Goal: Transaction & Acquisition: Purchase product/service

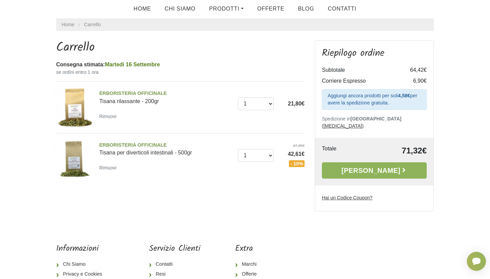
scroll to position [29, 0]
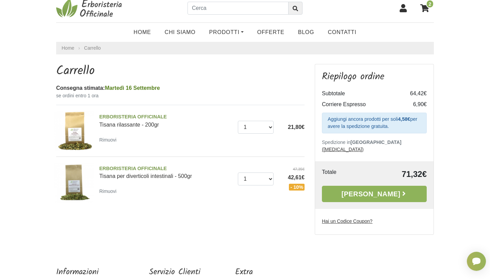
scroll to position [7, 0]
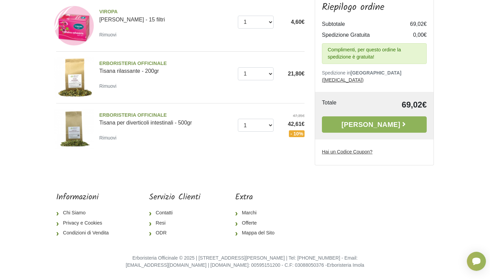
scroll to position [111, 0]
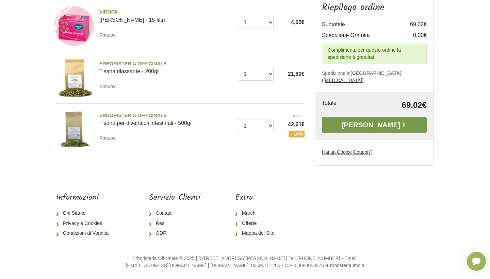
click at [374, 124] on link "[PERSON_NAME]" at bounding box center [374, 125] width 105 height 16
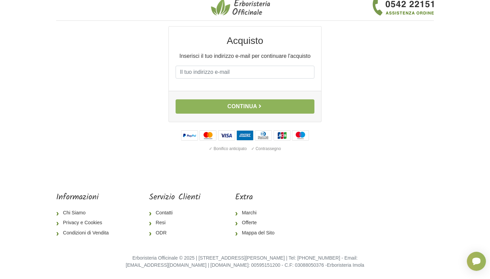
scroll to position [6, 0]
click at [185, 72] on input "E-mail" at bounding box center [244, 72] width 139 height 13
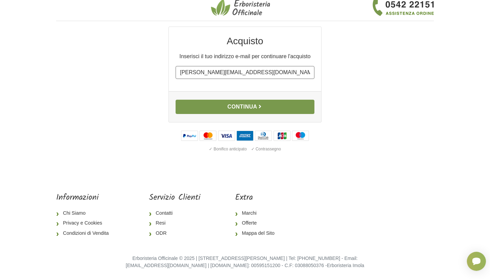
type input "luca_cervato@libero.it"
click at [232, 107] on button "Continua" at bounding box center [244, 107] width 139 height 14
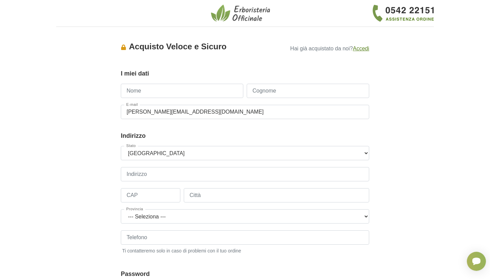
click at [151, 90] on input "Nome" at bounding box center [182, 91] width 122 height 14
type input "[PERSON_NAME]"
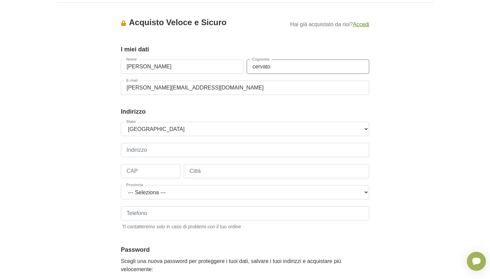
scroll to position [33, 0]
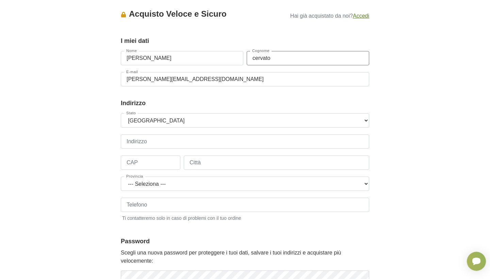
type input "cervato"
type input "via Marconi 6"
type input "40122"
type input "[GEOGRAPHIC_DATA]"
select select "3855"
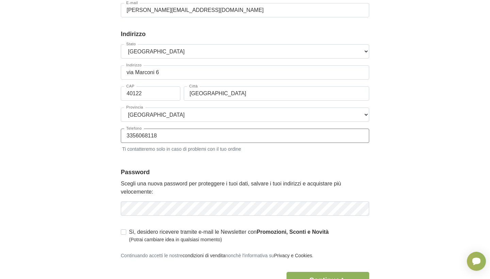
scroll to position [104, 0]
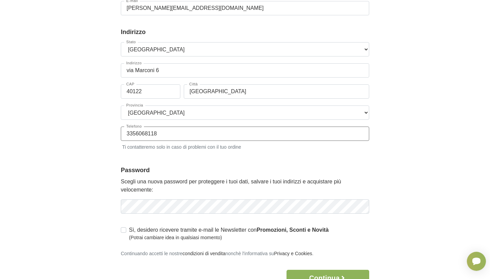
type input "3356068118"
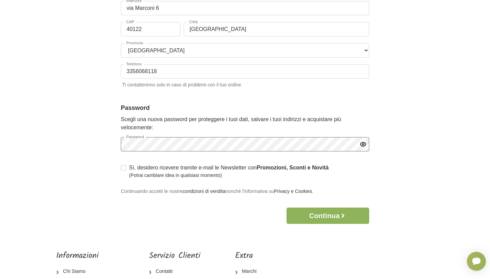
scroll to position [170, 0]
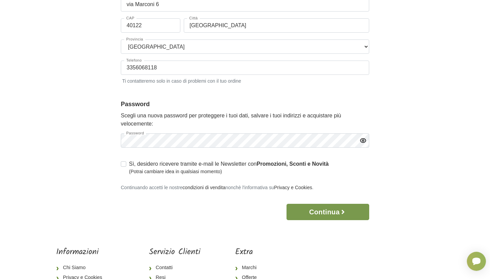
click at [323, 210] on button "Continua" at bounding box center [327, 212] width 83 height 16
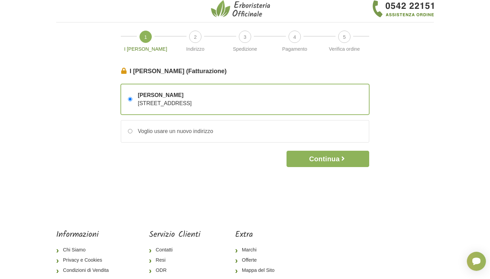
scroll to position [5, 0]
click at [324, 161] on button "Continua" at bounding box center [327, 158] width 83 height 16
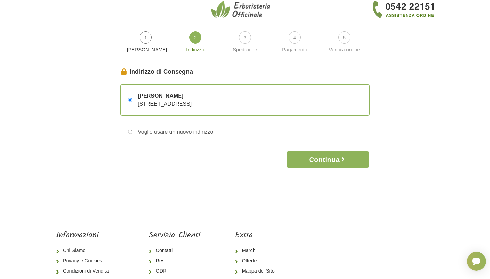
scroll to position [4, 0]
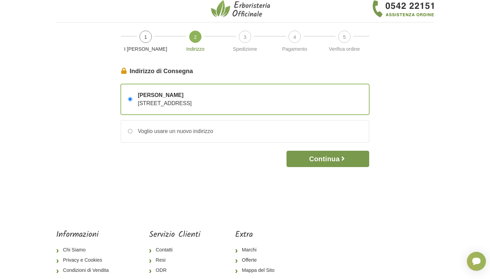
click at [320, 157] on button "Continua" at bounding box center [327, 159] width 83 height 16
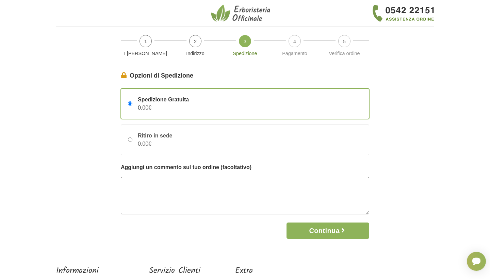
click at [131, 188] on textarea at bounding box center [245, 195] width 248 height 37
click at [143, 182] on textarea "Lascia re sulla cassetta della posta all'ingresso del condominio" at bounding box center [245, 195] width 248 height 37
drag, startPoint x: 148, startPoint y: 184, endPoint x: 158, endPoint y: 195, distance: 14.4
click at [148, 185] on textarea "Lasciare sulla cassetta della posta all'ingresso del condominio" at bounding box center [245, 195] width 248 height 37
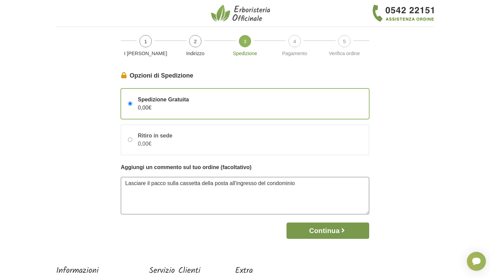
type textarea "Lasciare il pacco sulla cassetta della posta all'ingresso del condominio"
click at [320, 229] on button "Continua" at bounding box center [327, 230] width 83 height 16
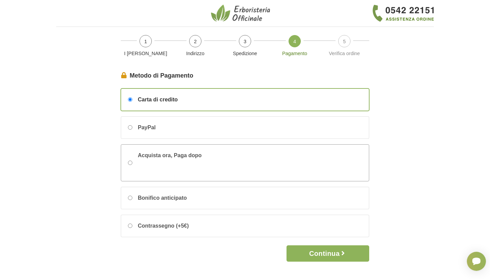
click at [129, 162] on input "Acquista ora, Paga dopo" at bounding box center [130, 163] width 4 height 4
radio input "true"
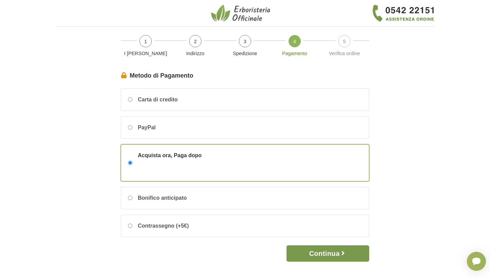
click at [318, 252] on button "Continua" at bounding box center [327, 253] width 83 height 16
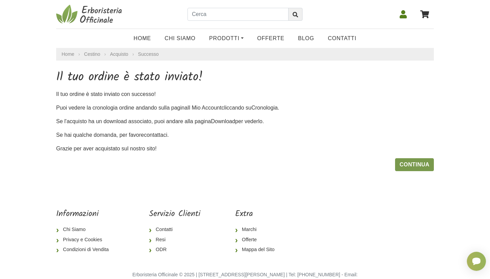
click at [411, 164] on link "Continua" at bounding box center [414, 164] width 39 height 13
